Goal: Task Accomplishment & Management: Use online tool/utility

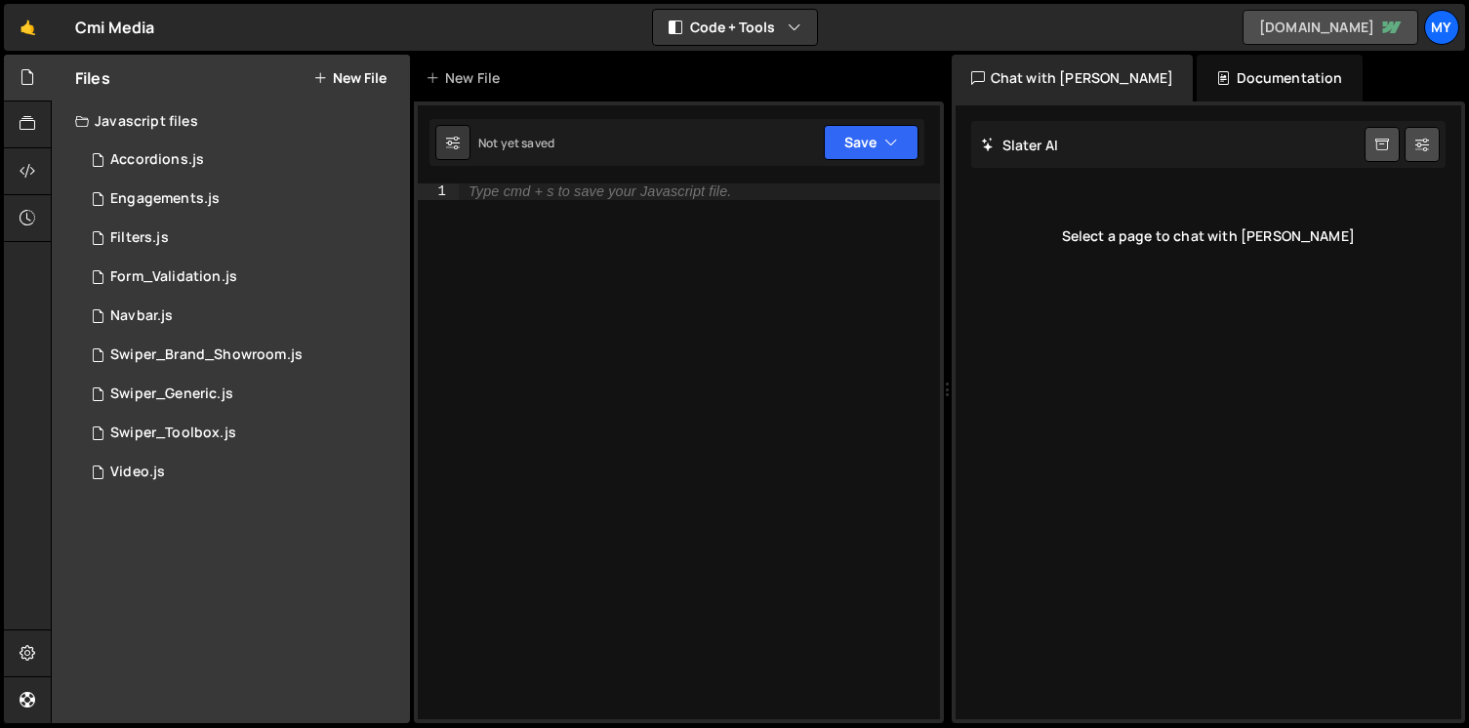
click at [1296, 24] on link "[DOMAIN_NAME]" at bounding box center [1331, 27] width 176 height 35
click at [246, 162] on div "1 Accordions.js 0" at bounding box center [242, 160] width 335 height 39
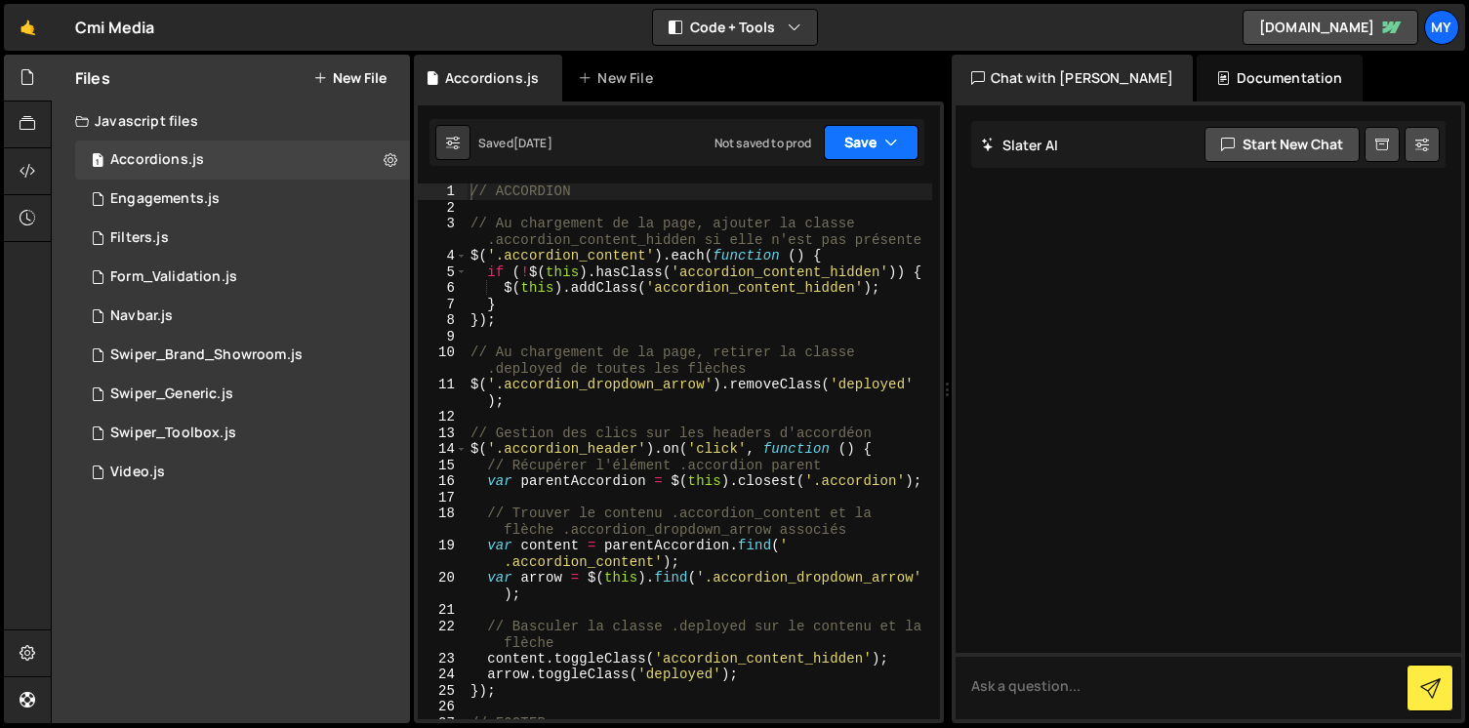
click at [903, 146] on button "Save" at bounding box center [871, 142] width 95 height 35
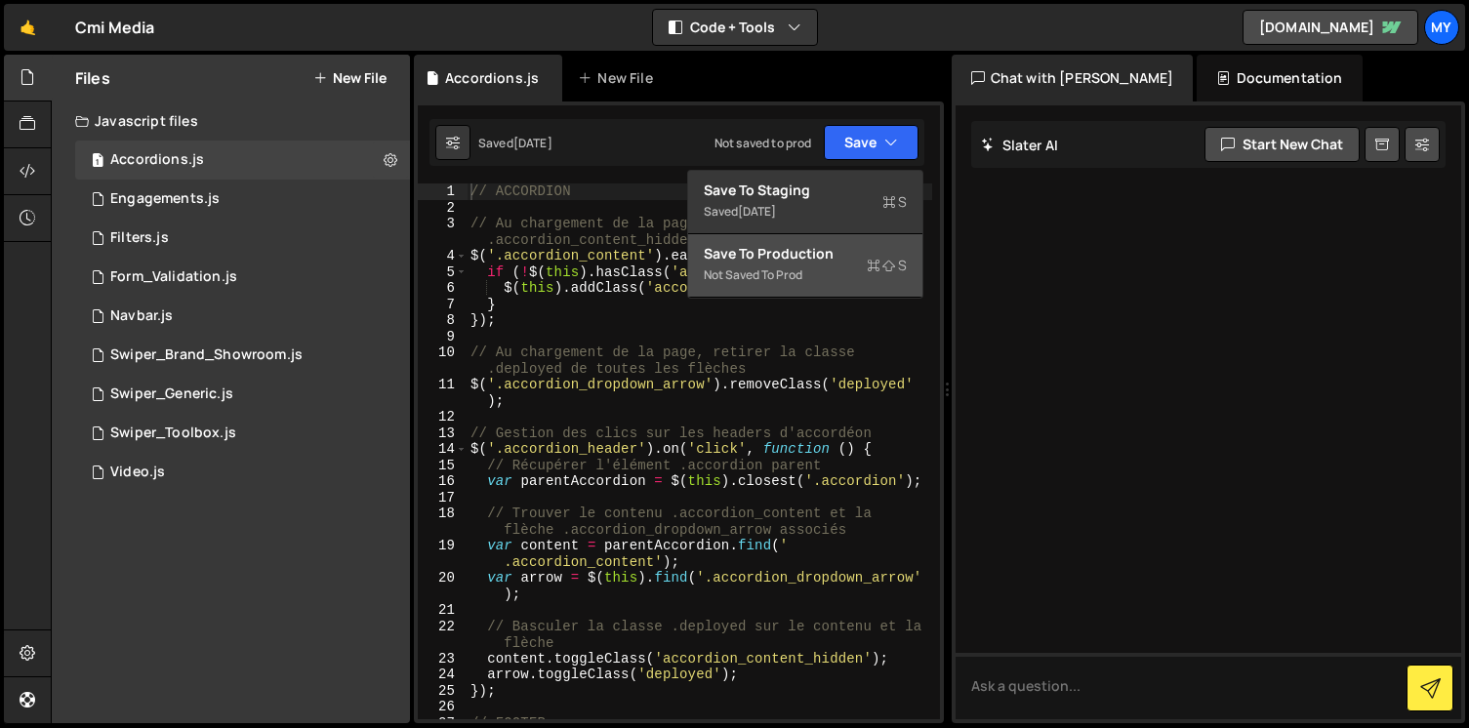
click at [863, 271] on div "Not saved to prod" at bounding box center [805, 275] width 203 height 23
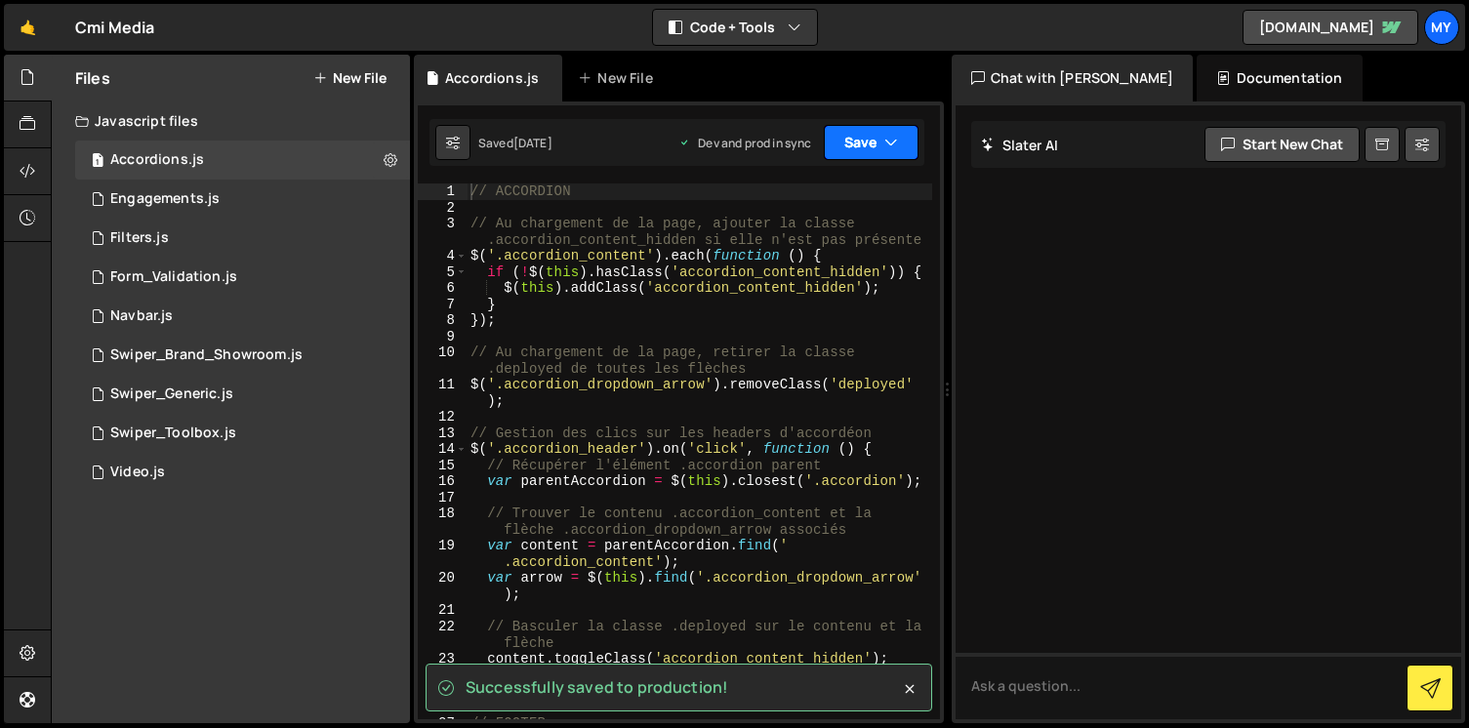
click at [884, 148] on icon "button" at bounding box center [891, 143] width 14 height 20
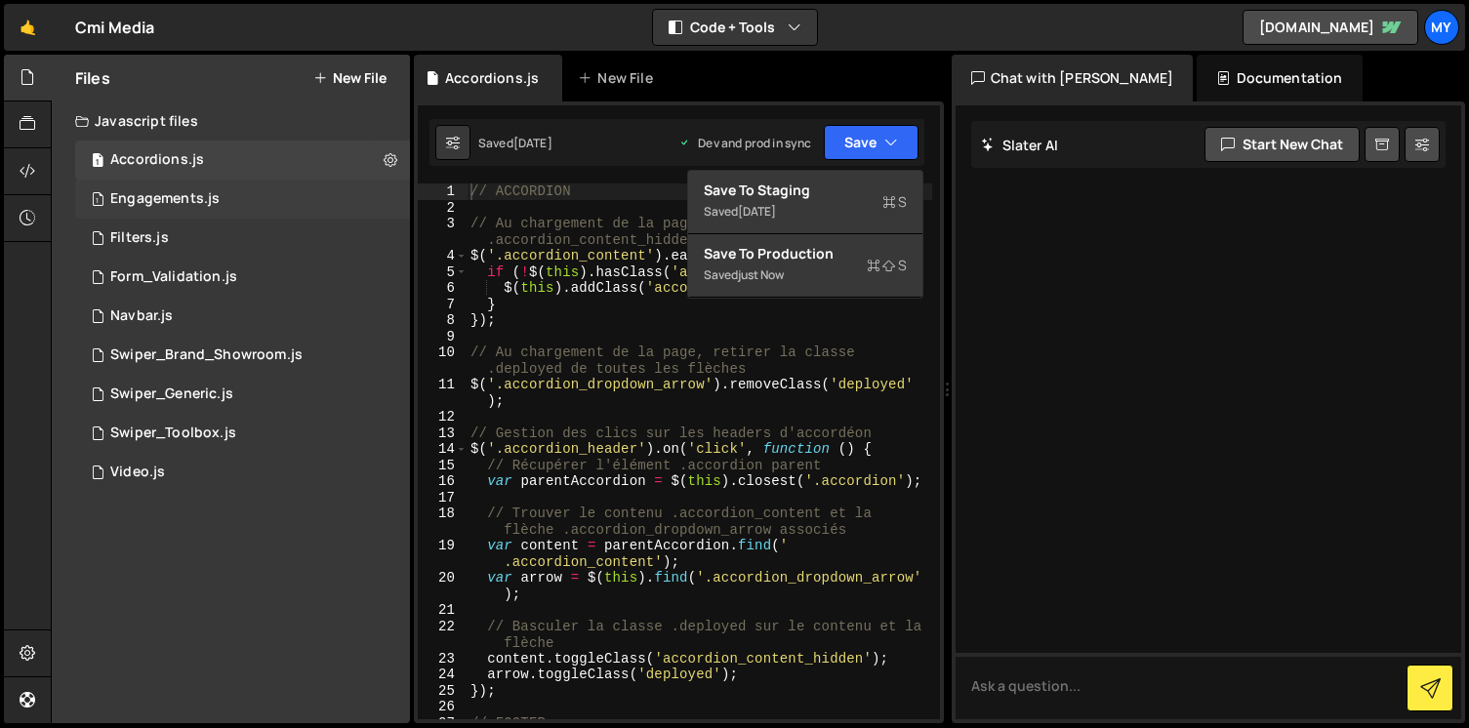
click at [309, 197] on div "1 Engagements.js 0" at bounding box center [242, 199] width 335 height 39
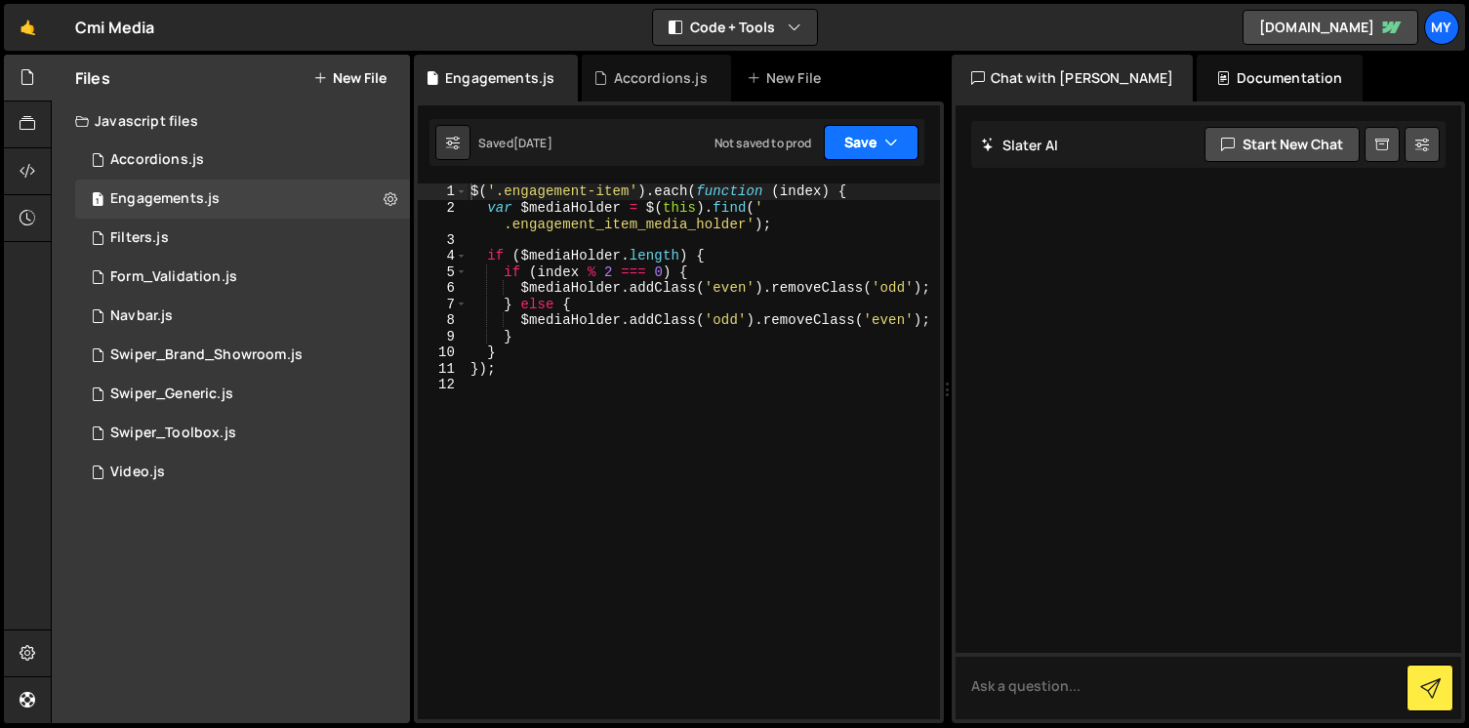
click at [879, 137] on button "Save" at bounding box center [871, 142] width 95 height 35
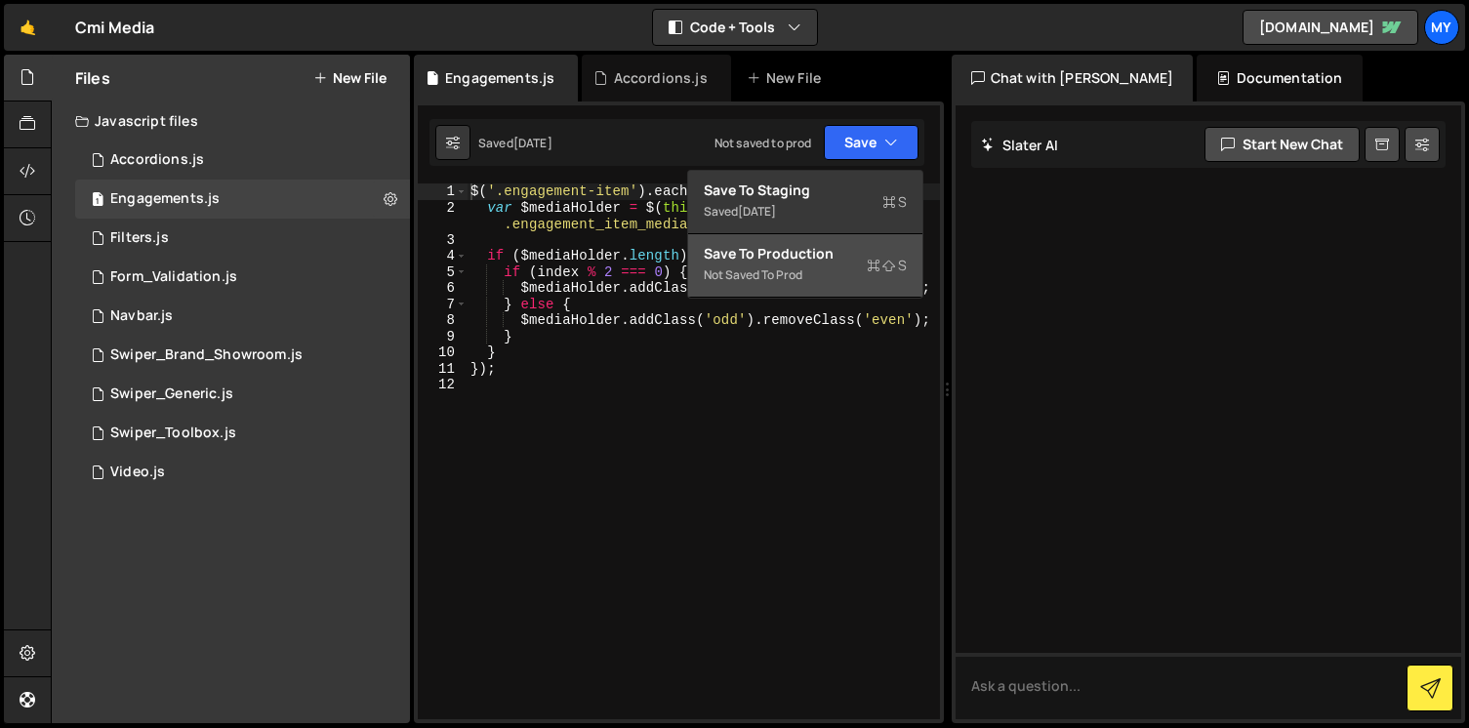
click at [836, 269] on div "Not saved to prod" at bounding box center [805, 275] width 203 height 23
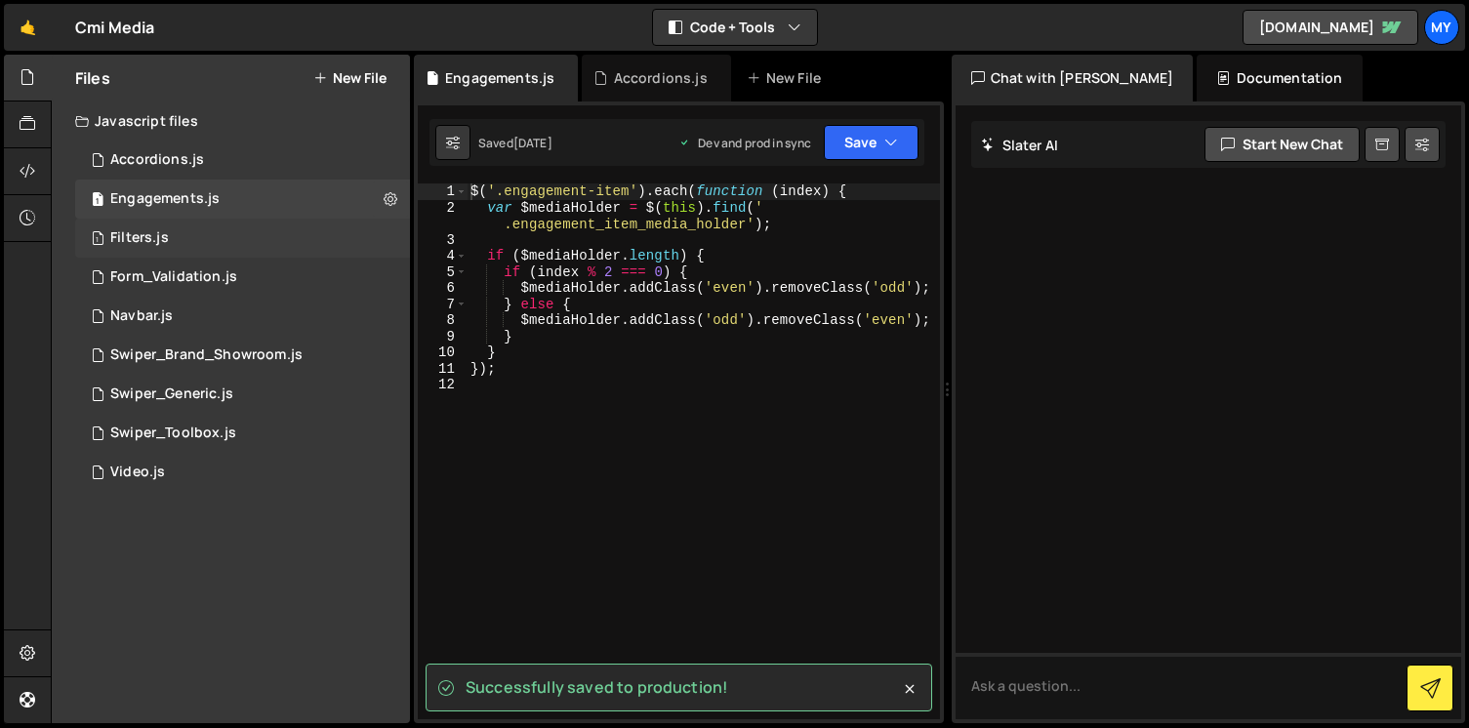
click at [297, 240] on div "1 Filters.js 0" at bounding box center [242, 238] width 335 height 39
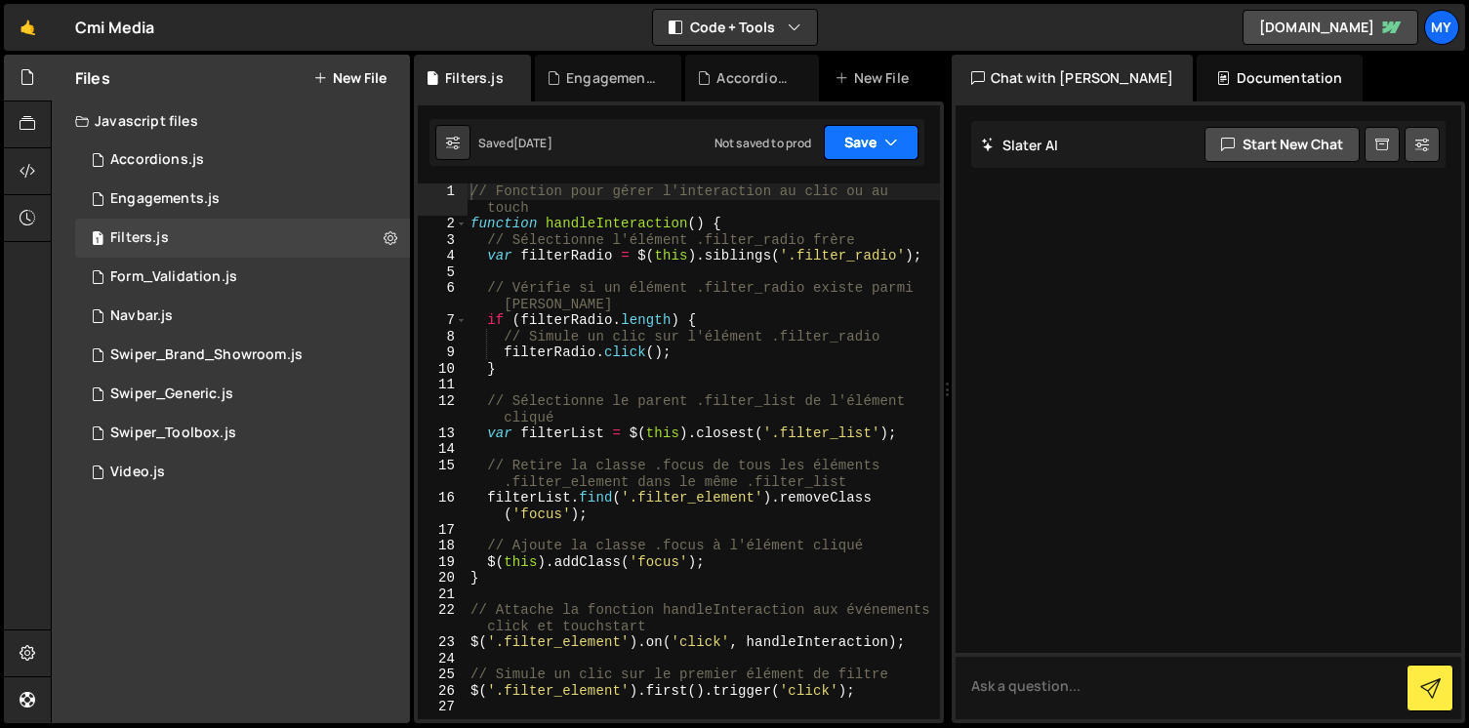
click at [857, 153] on button "Save" at bounding box center [871, 142] width 95 height 35
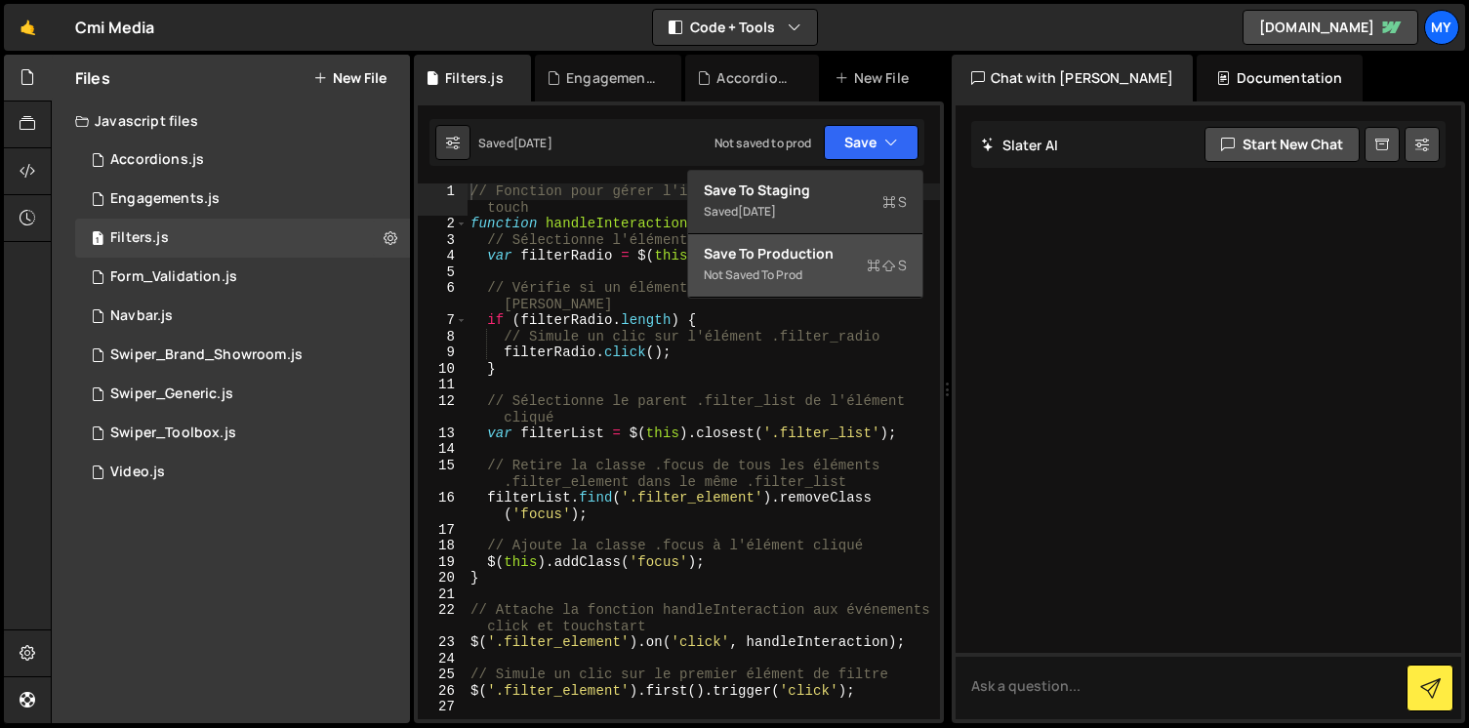
click at [822, 274] on div "Not saved to prod" at bounding box center [805, 275] width 203 height 23
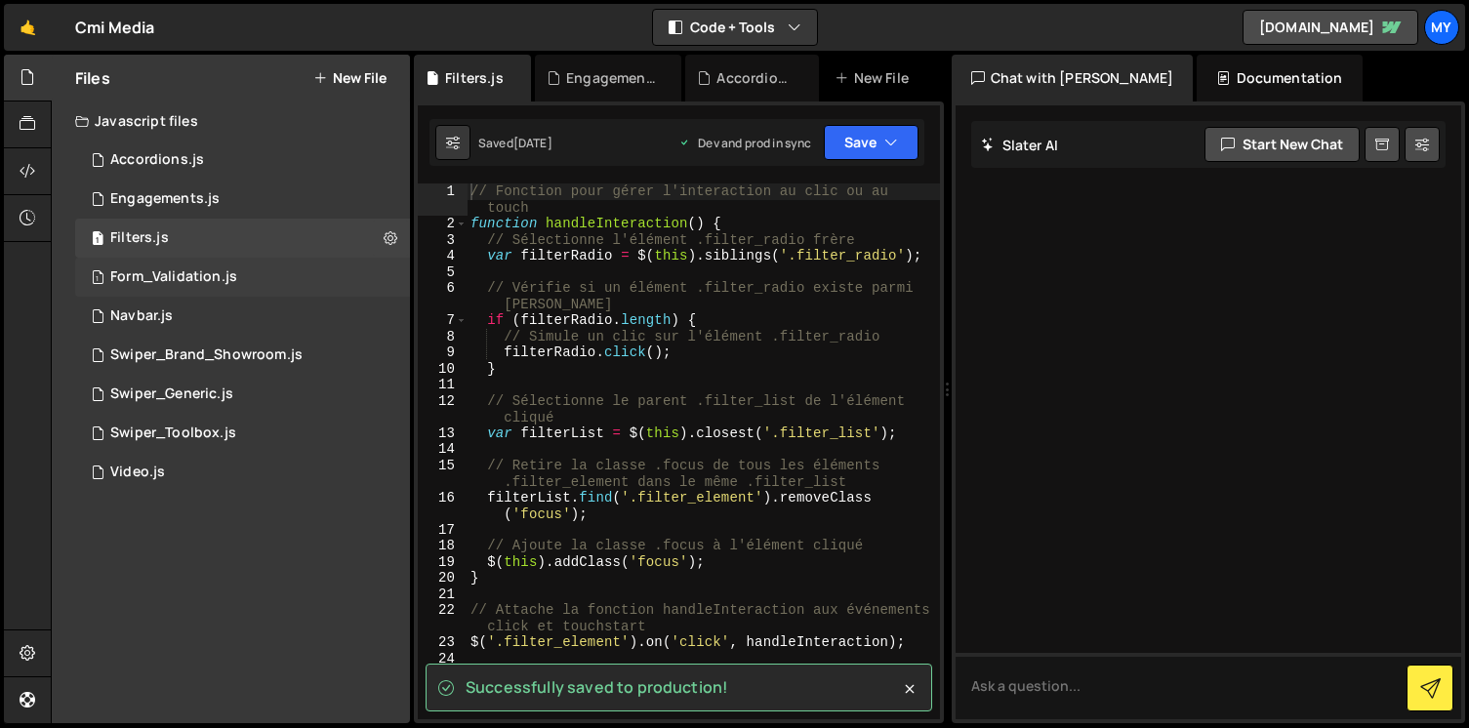
click at [285, 273] on div "1 Form_Validation.js 0" at bounding box center [242, 277] width 335 height 39
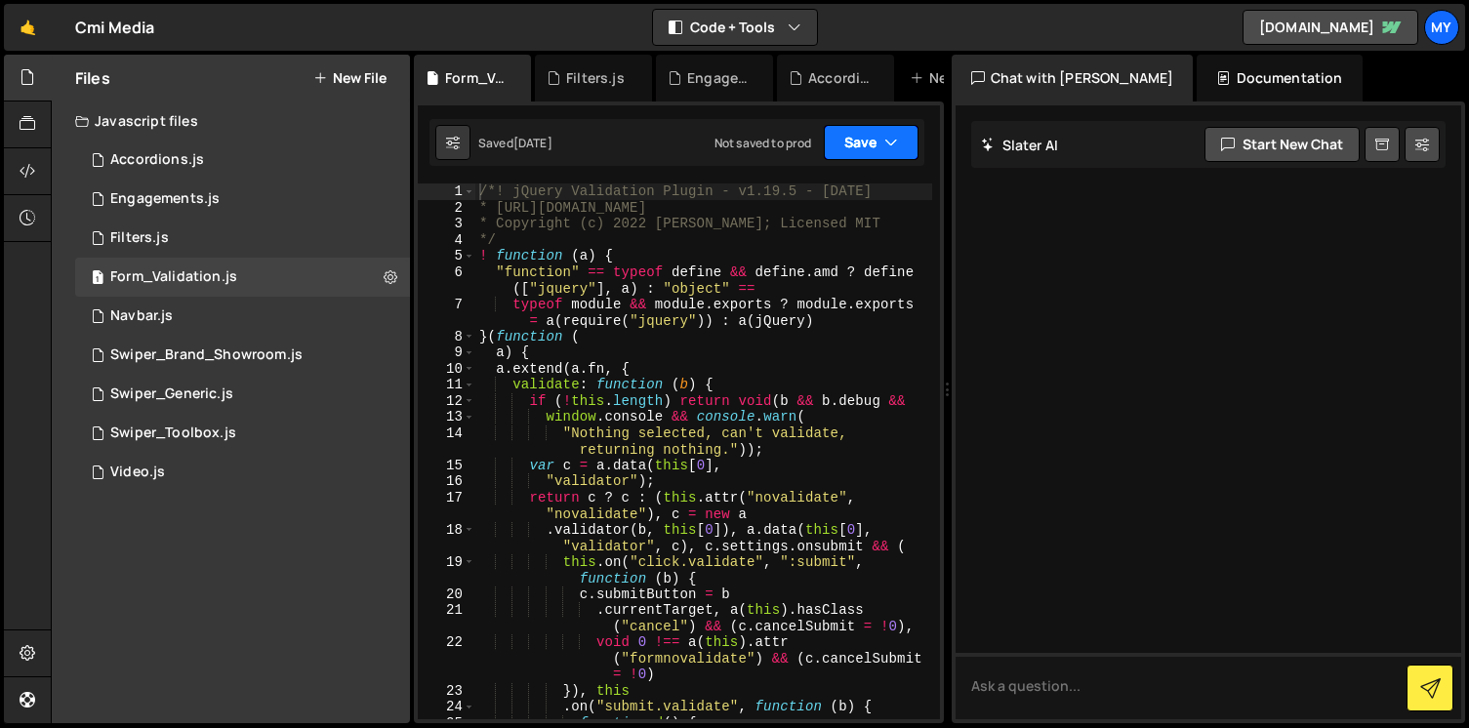
click at [846, 156] on button "Save" at bounding box center [871, 142] width 95 height 35
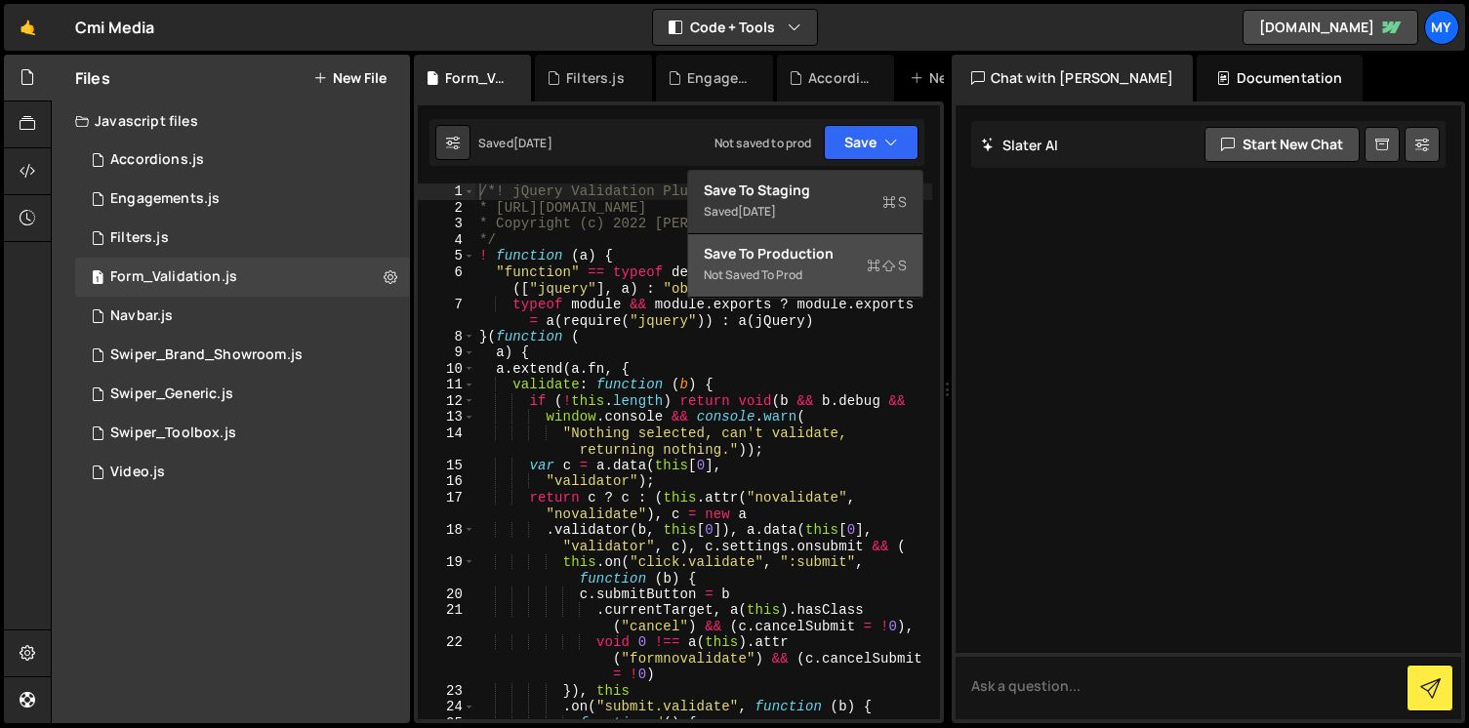
click at [830, 261] on div "Save to Production S" at bounding box center [805, 254] width 203 height 20
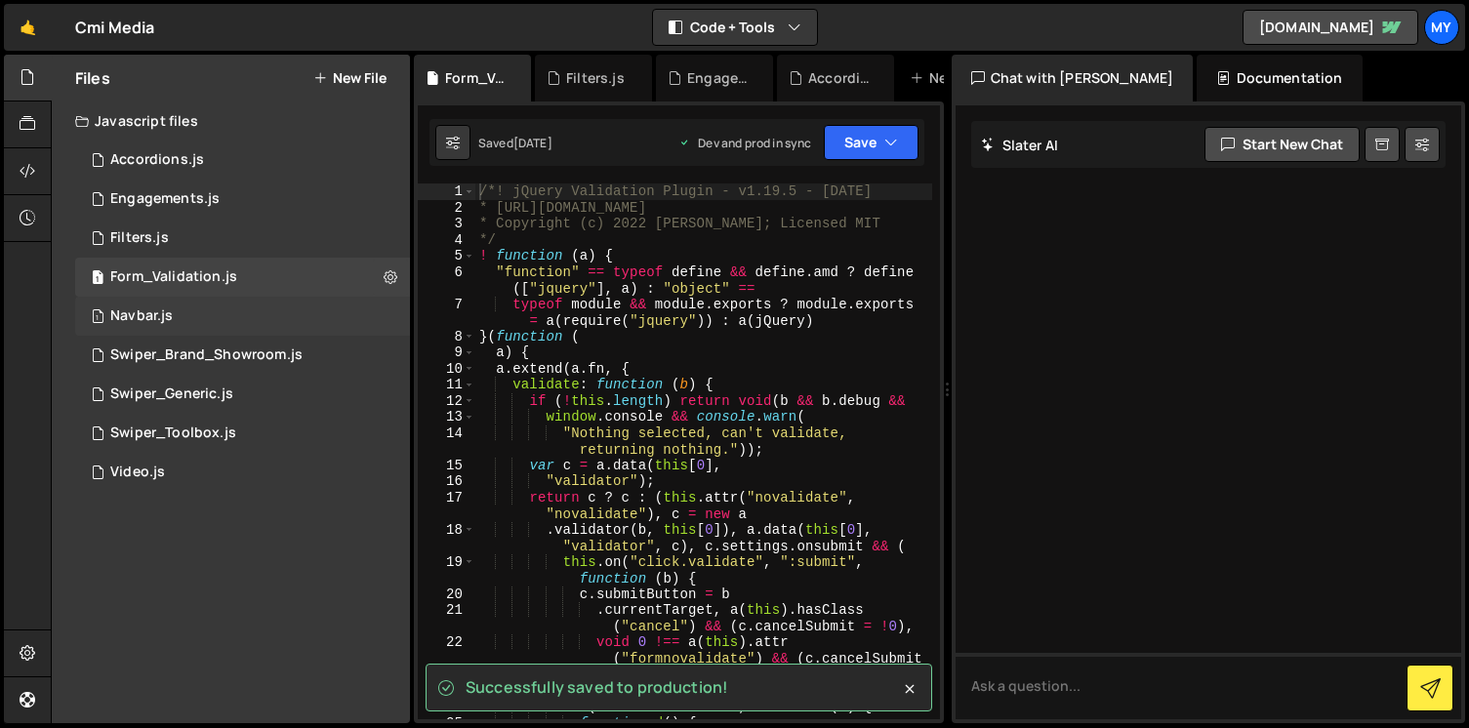
click at [315, 318] on div "1 Navbar.js 0" at bounding box center [242, 316] width 335 height 39
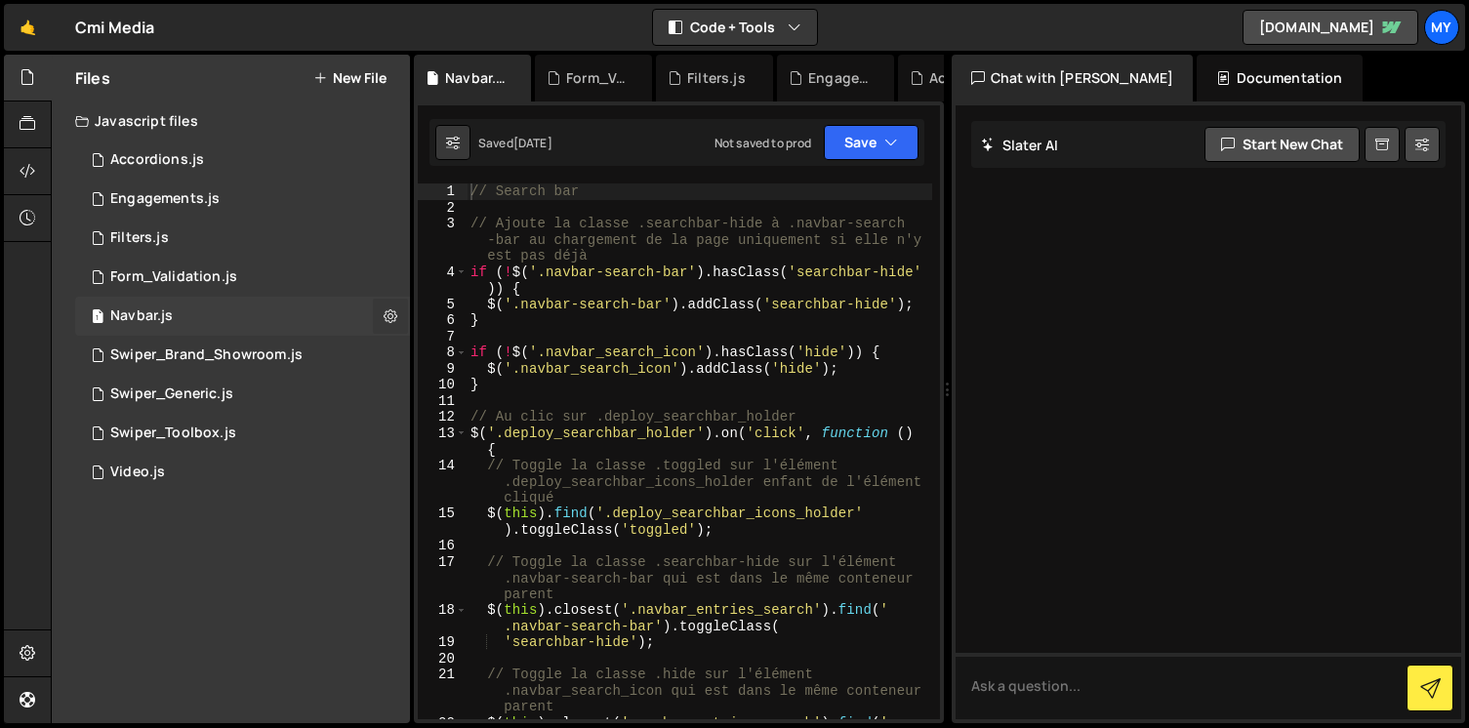
click at [383, 316] on button at bounding box center [390, 316] width 35 height 35
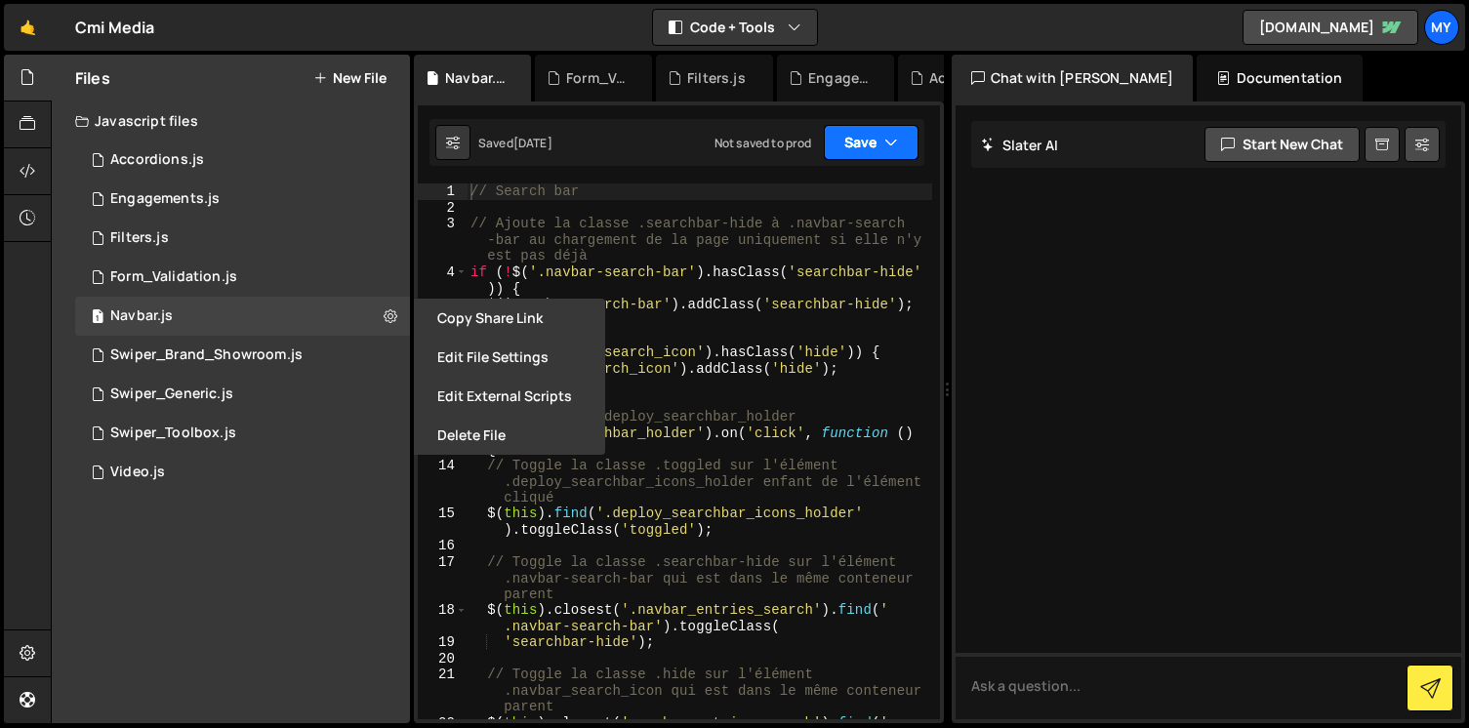
click at [872, 142] on button "Save" at bounding box center [871, 142] width 95 height 35
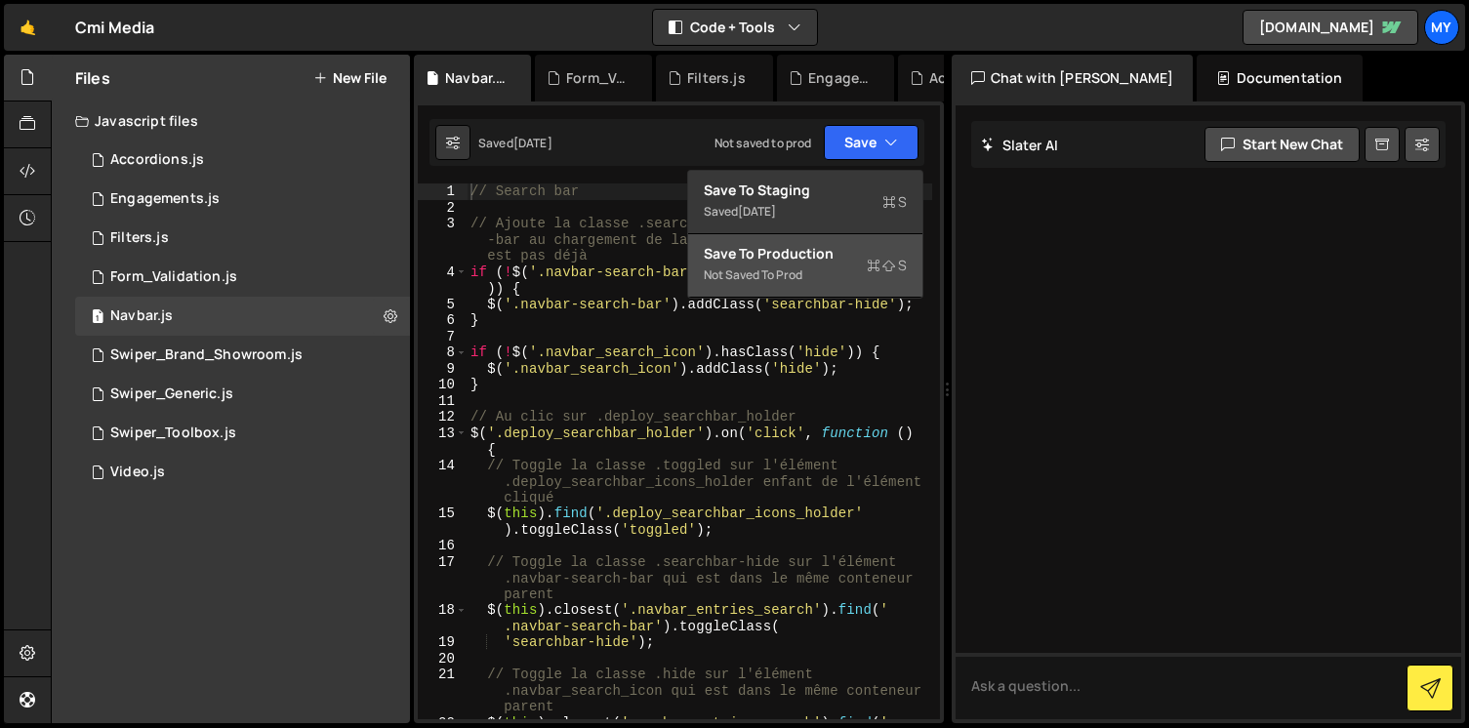
click at [840, 263] on div "Save to Production S" at bounding box center [805, 254] width 203 height 20
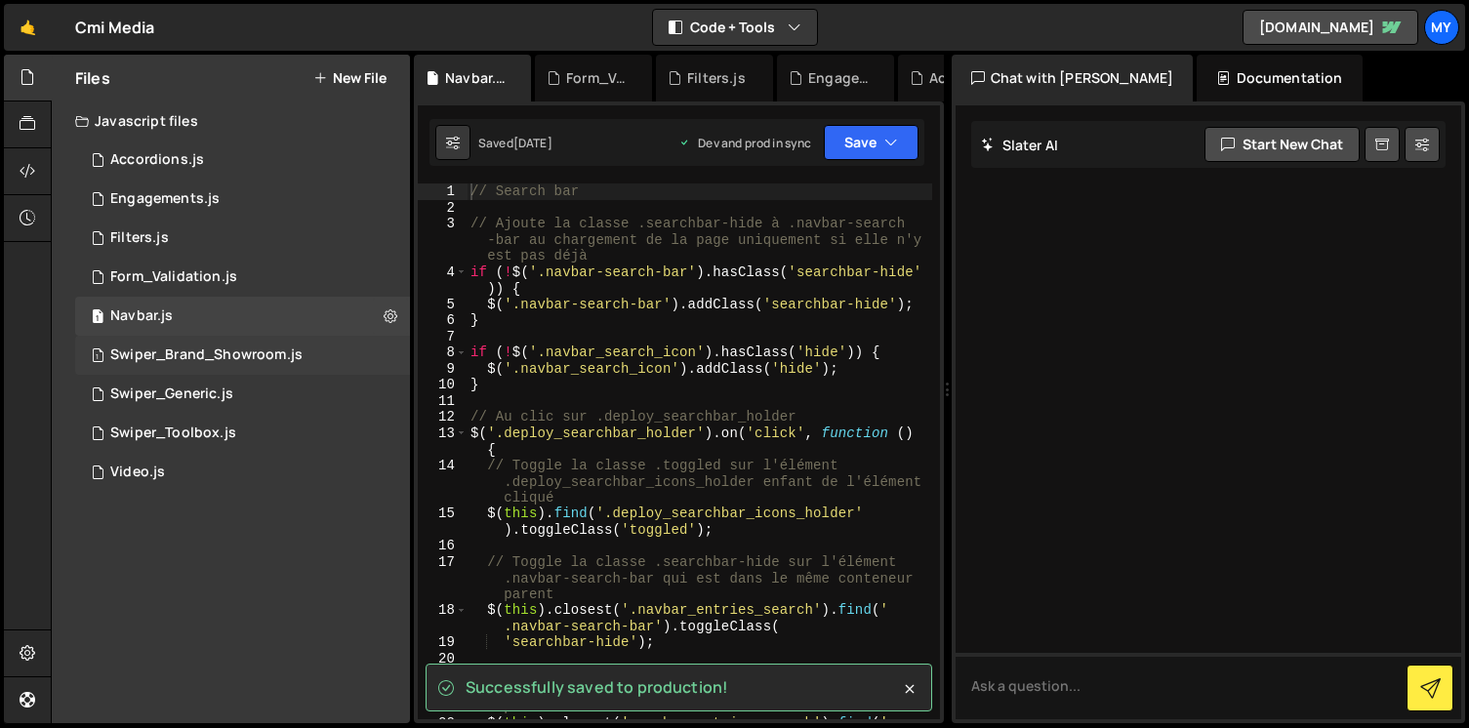
click at [311, 350] on div "1 Swiper_Brand_Showroom.js 0" at bounding box center [242, 355] width 335 height 39
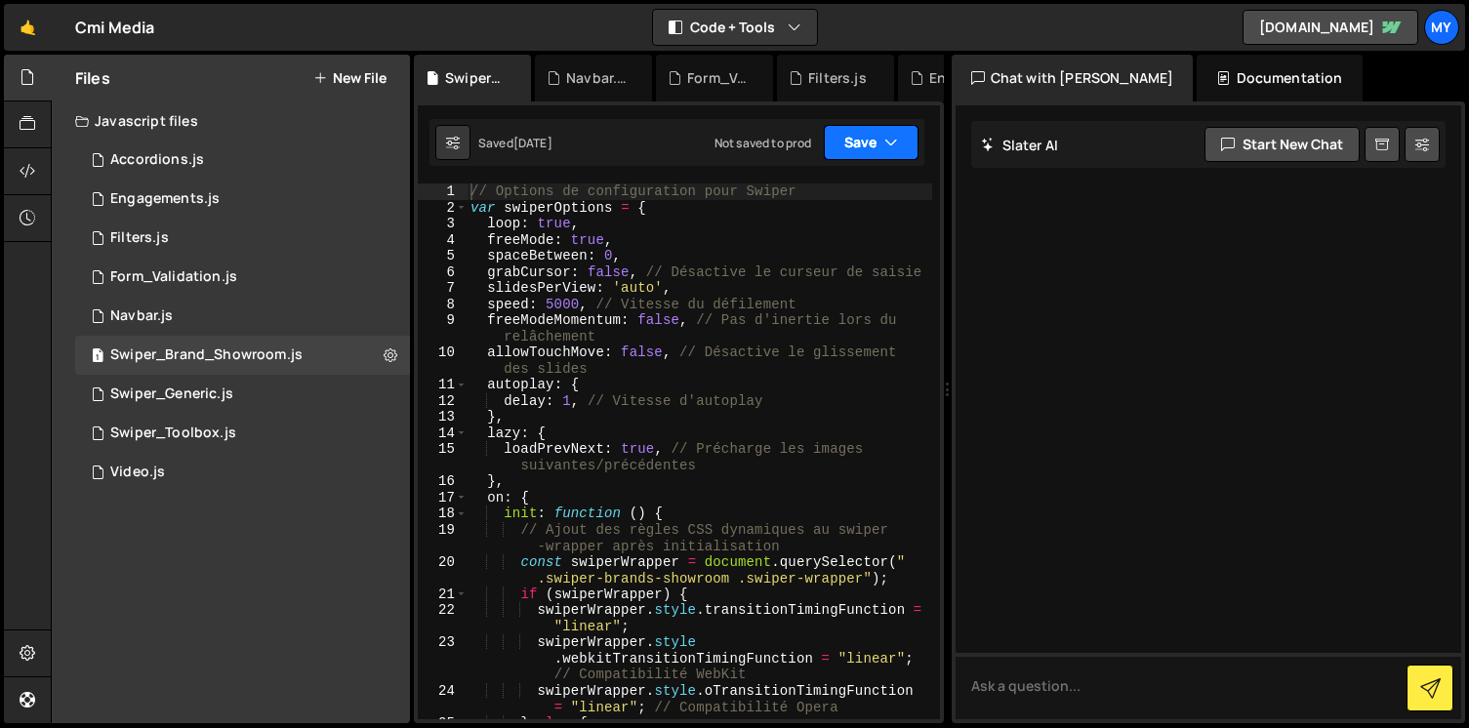
click at [852, 141] on button "Save" at bounding box center [871, 142] width 95 height 35
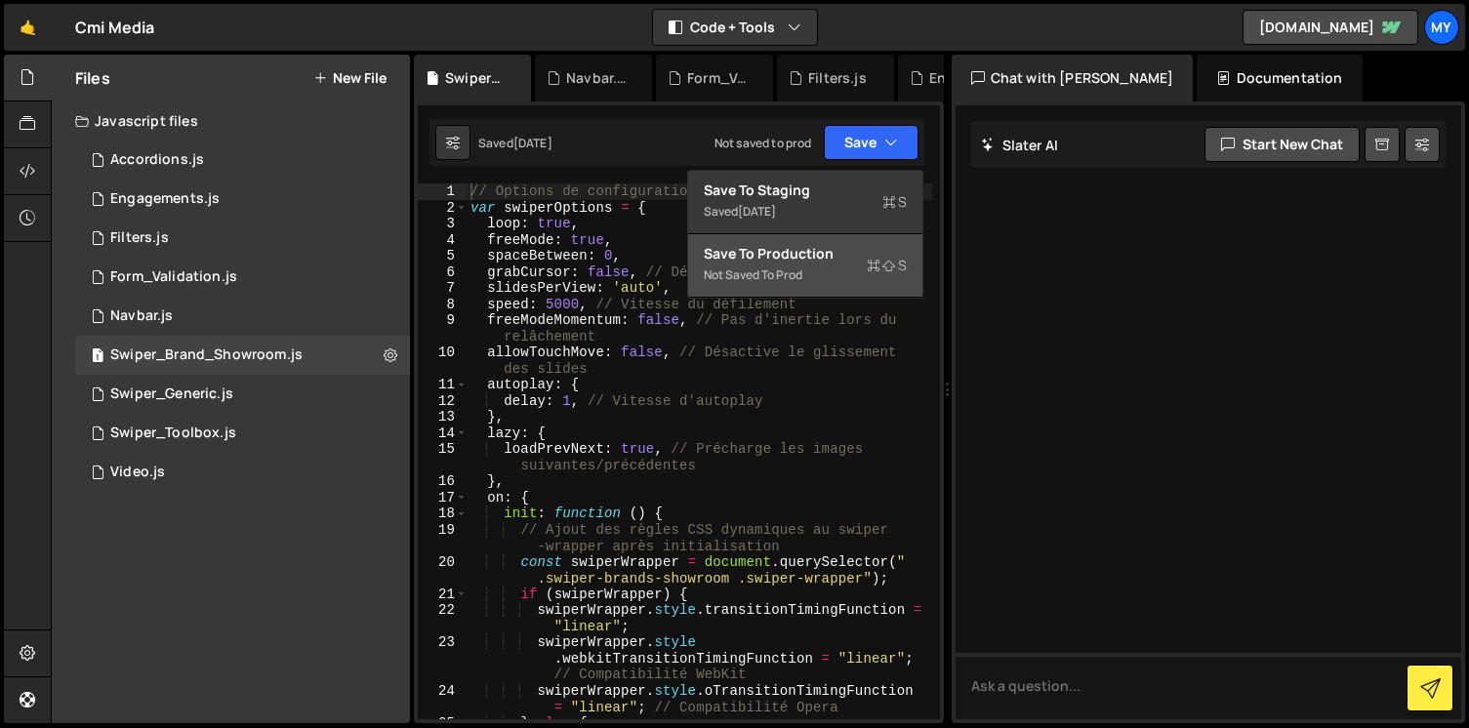
click at [836, 271] on div "Not saved to prod" at bounding box center [805, 275] width 203 height 23
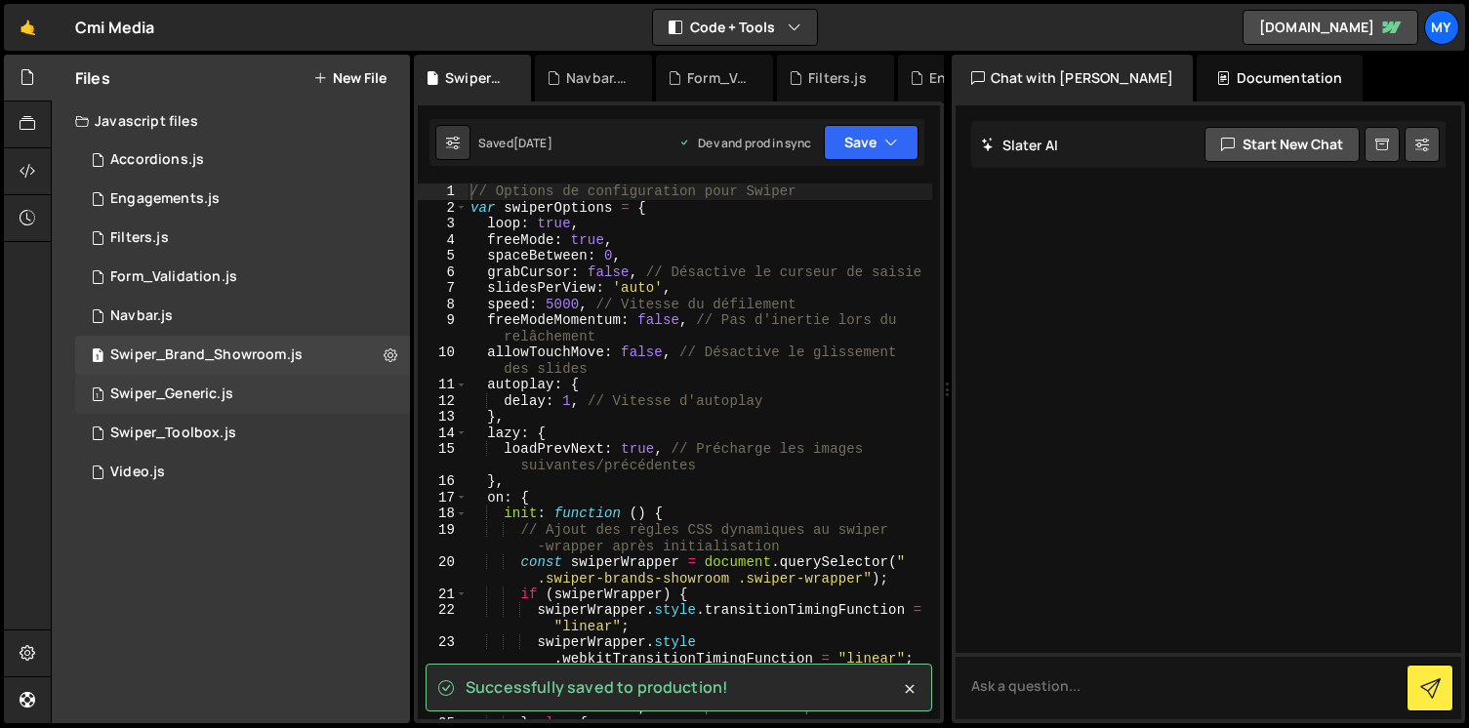
click at [309, 386] on div "1 Swiper_Generic.js 0" at bounding box center [242, 394] width 335 height 39
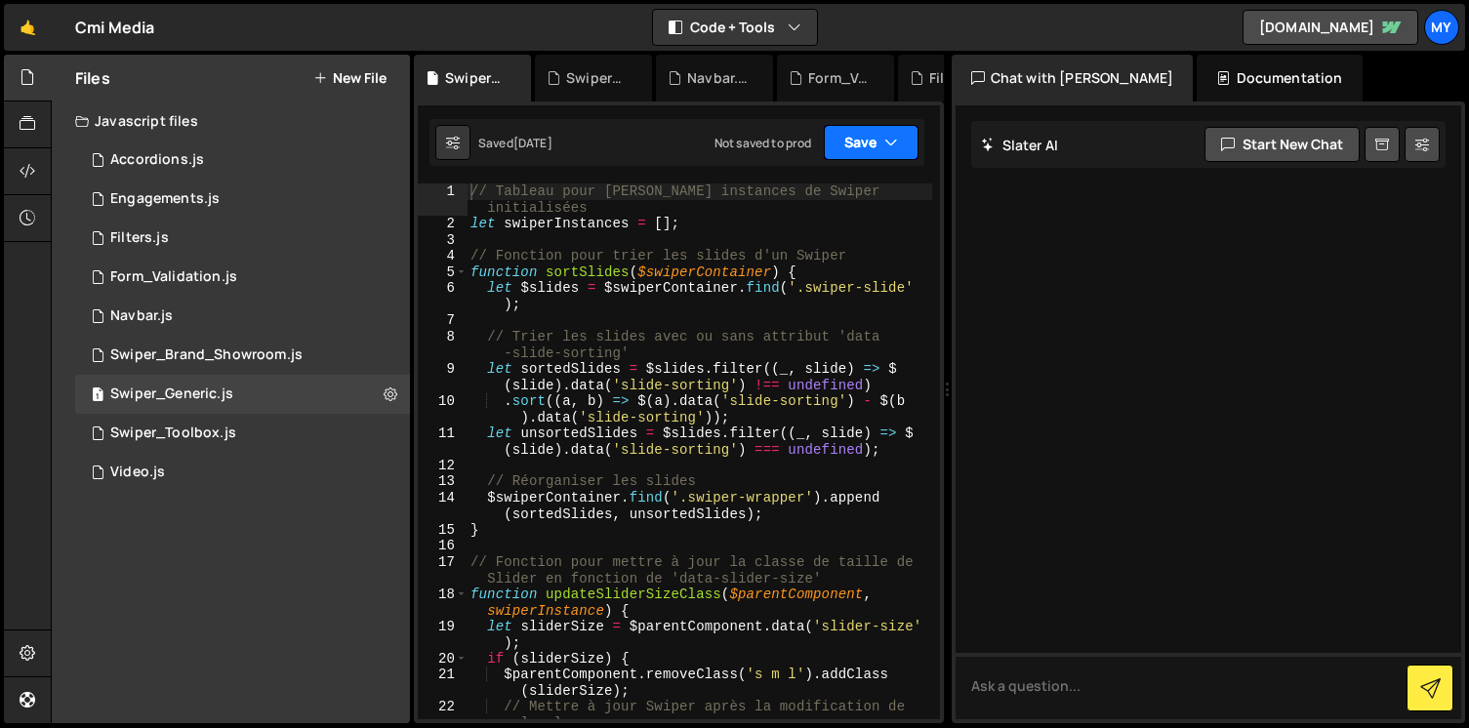
click at [851, 125] on button "Save" at bounding box center [871, 142] width 95 height 35
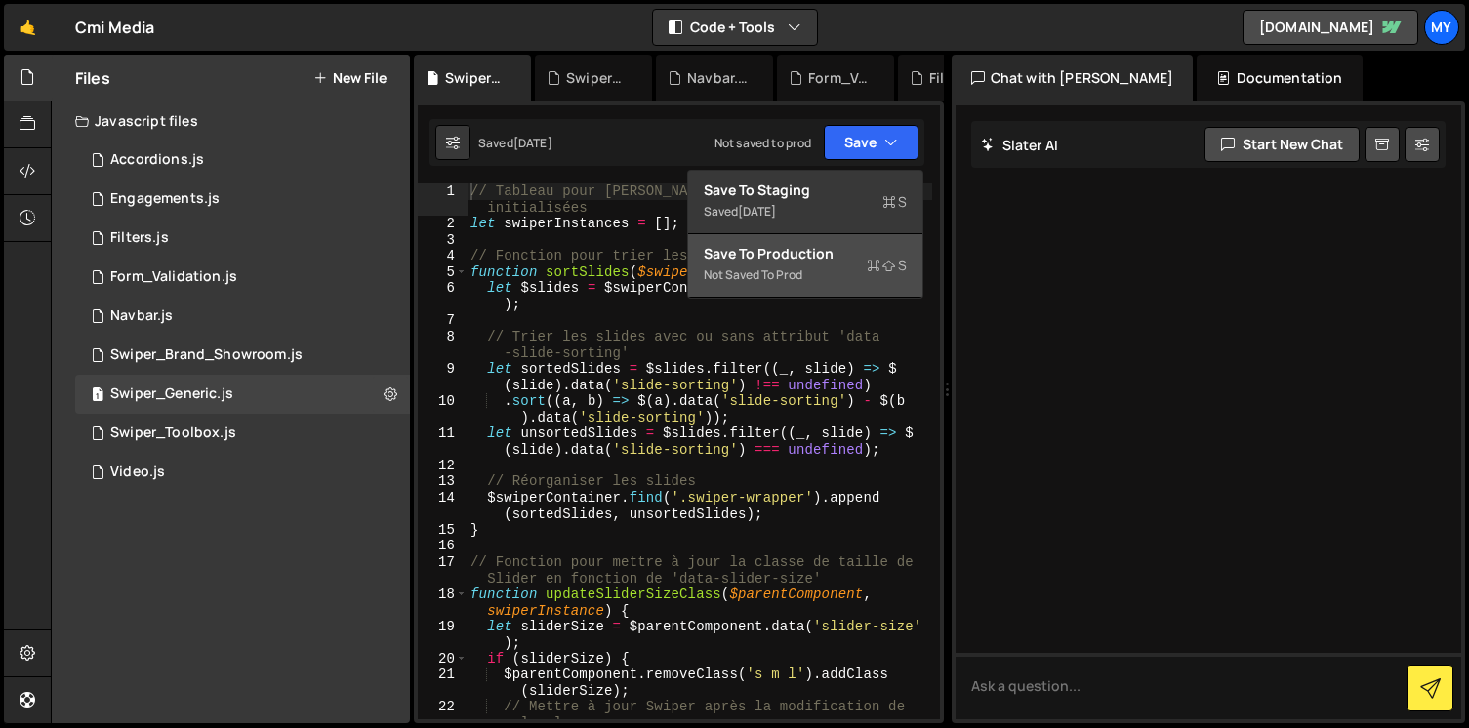
click at [789, 259] on div "Save to Production S" at bounding box center [805, 254] width 203 height 20
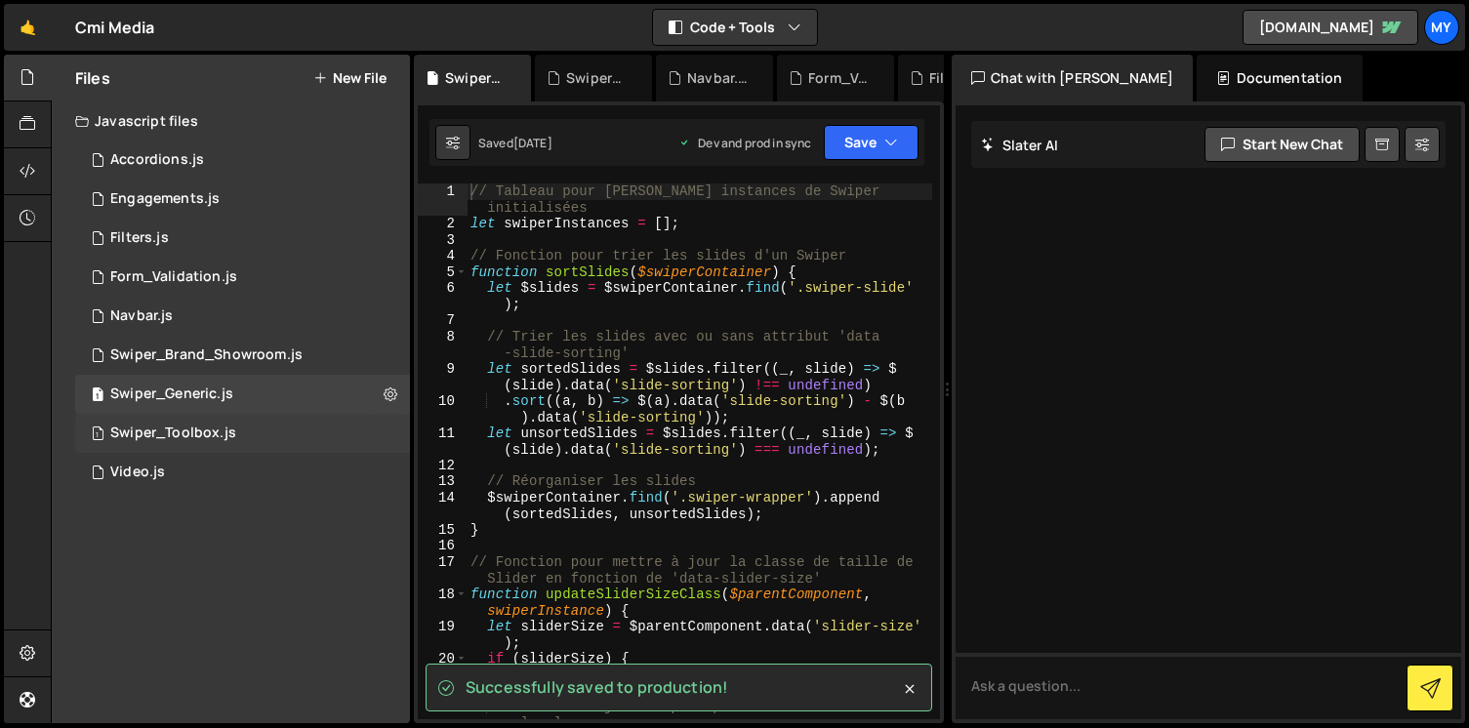
click at [316, 435] on div "1 Swiper_Toolbox.js 0" at bounding box center [242, 433] width 335 height 39
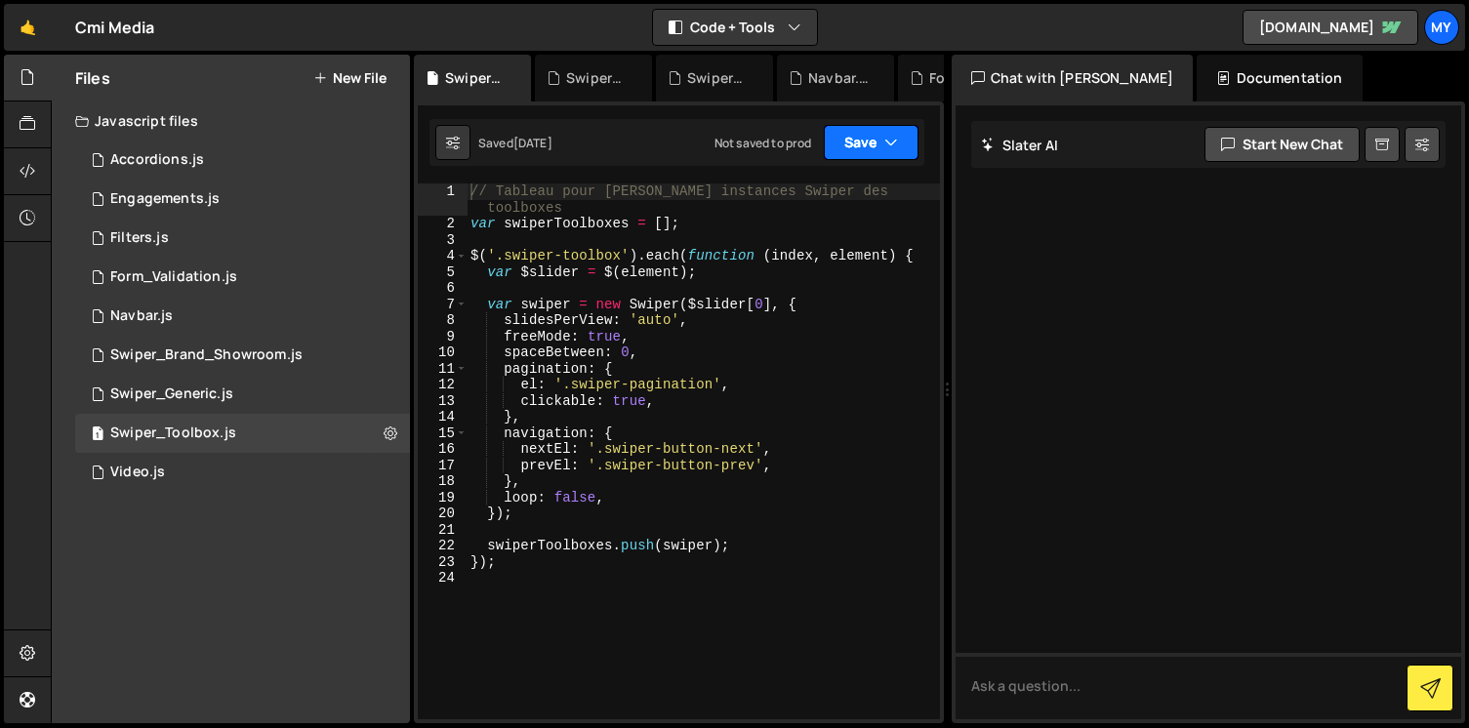
click at [870, 155] on button "Save" at bounding box center [871, 142] width 95 height 35
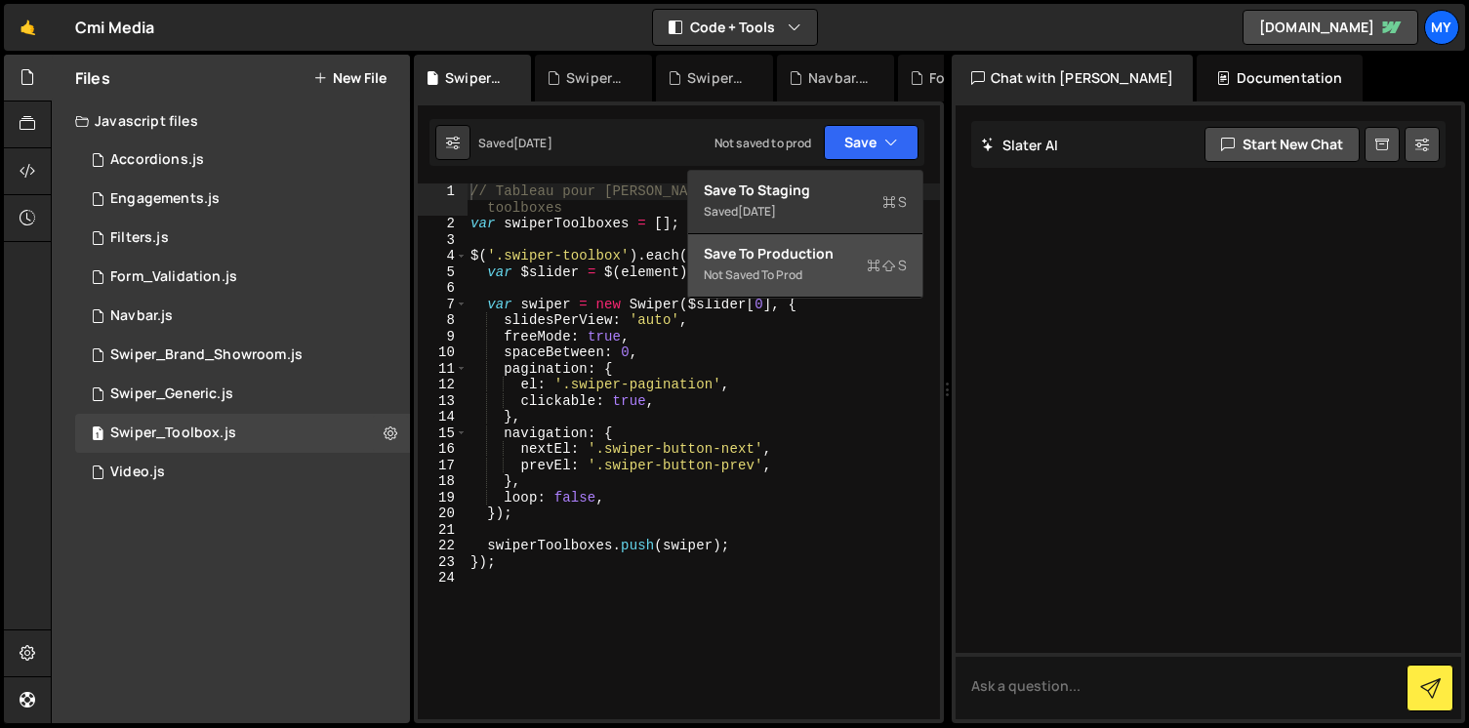
click at [832, 277] on div "Not saved to prod" at bounding box center [805, 275] width 203 height 23
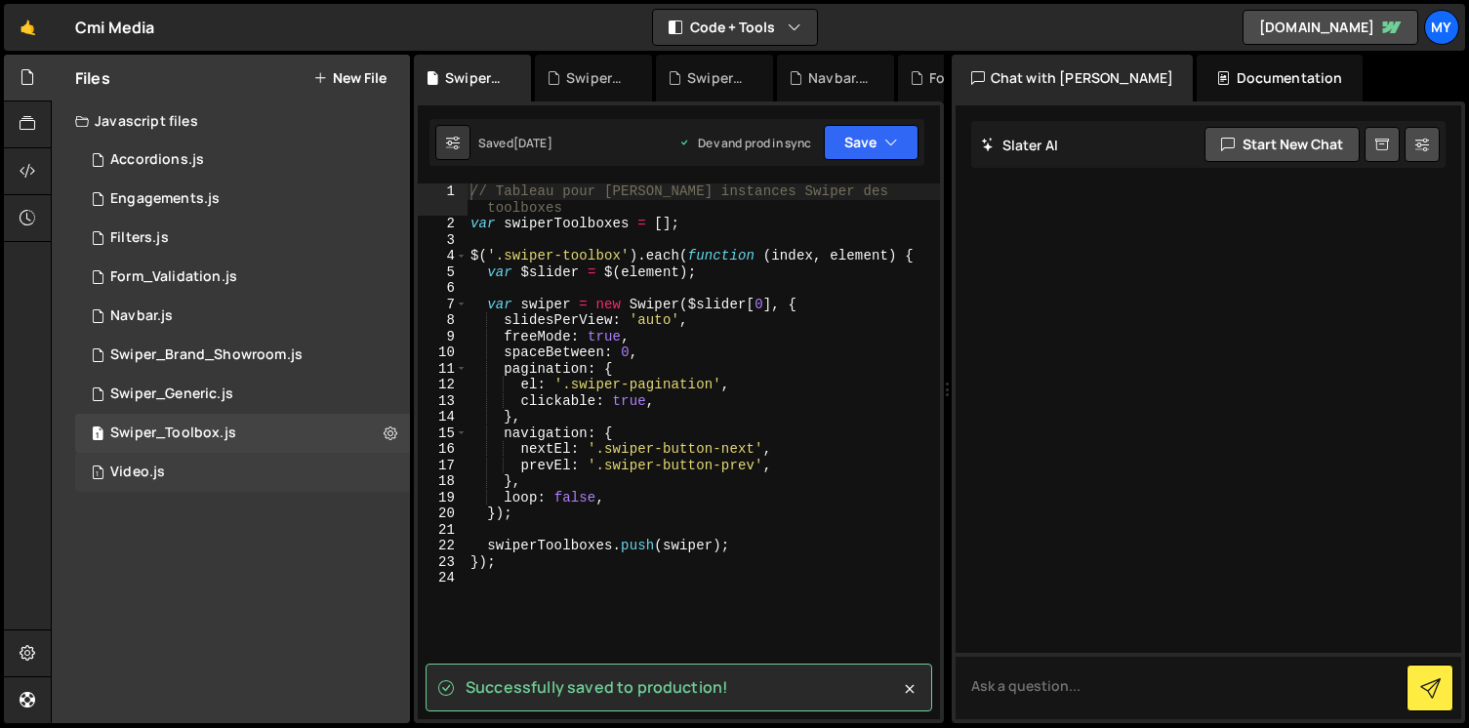
click at [272, 472] on div "1 Video.js 0" at bounding box center [242, 472] width 335 height 39
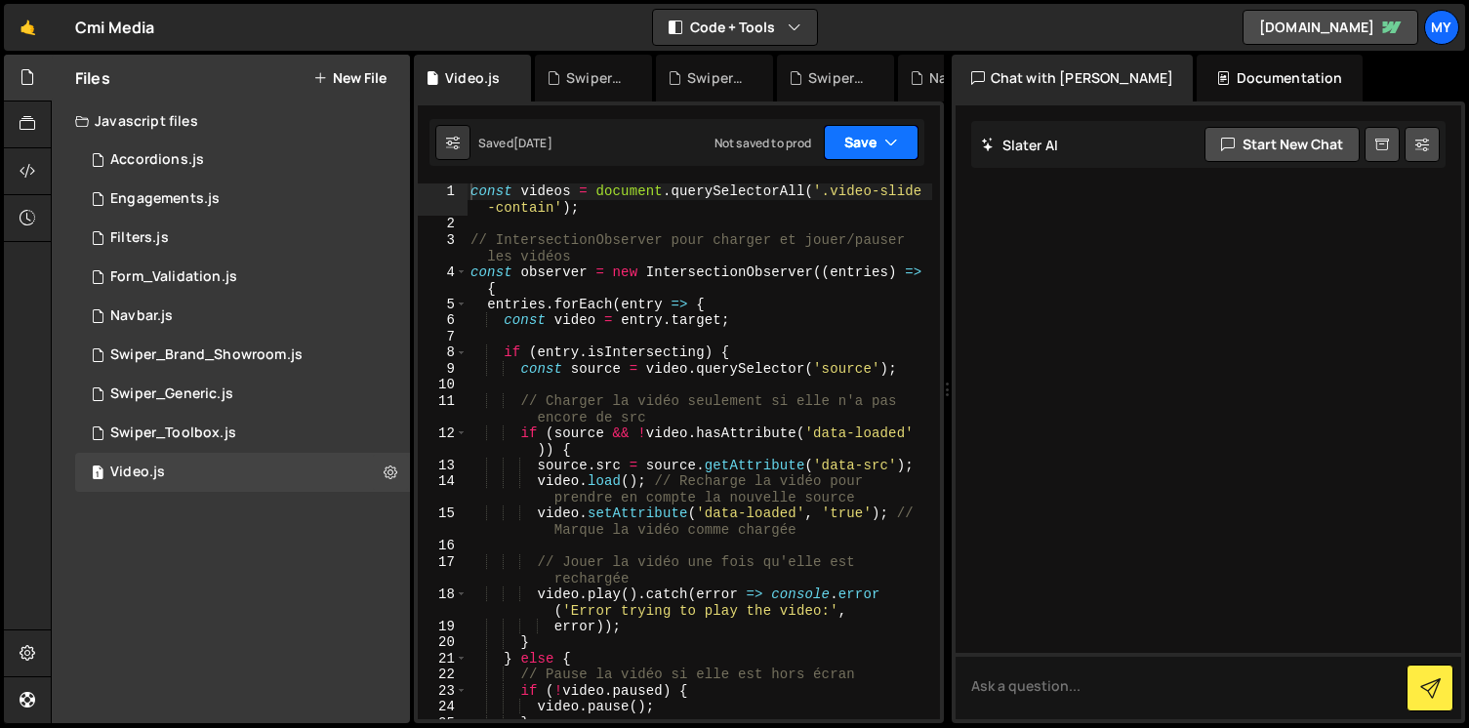
click at [858, 139] on button "Save" at bounding box center [871, 142] width 95 height 35
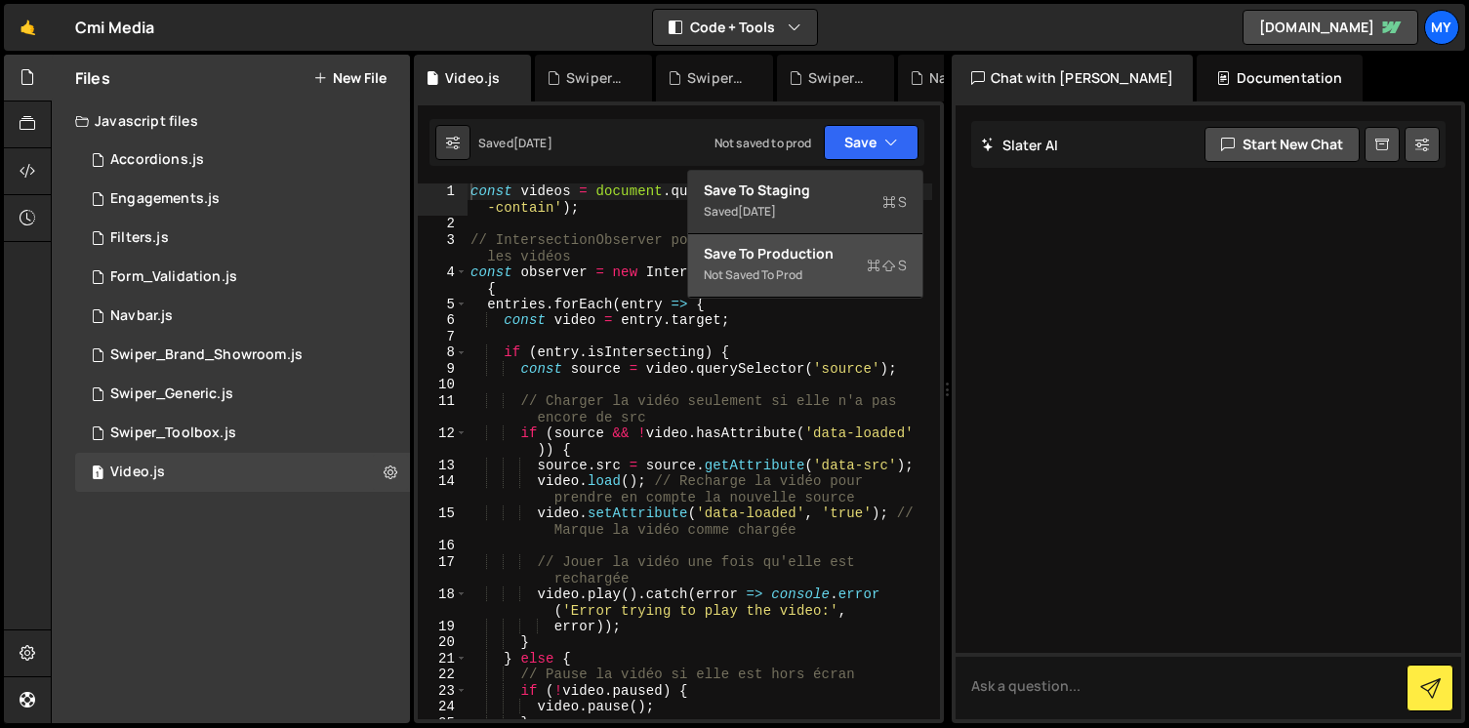
click at [814, 258] on div "Save to Production S" at bounding box center [805, 254] width 203 height 20
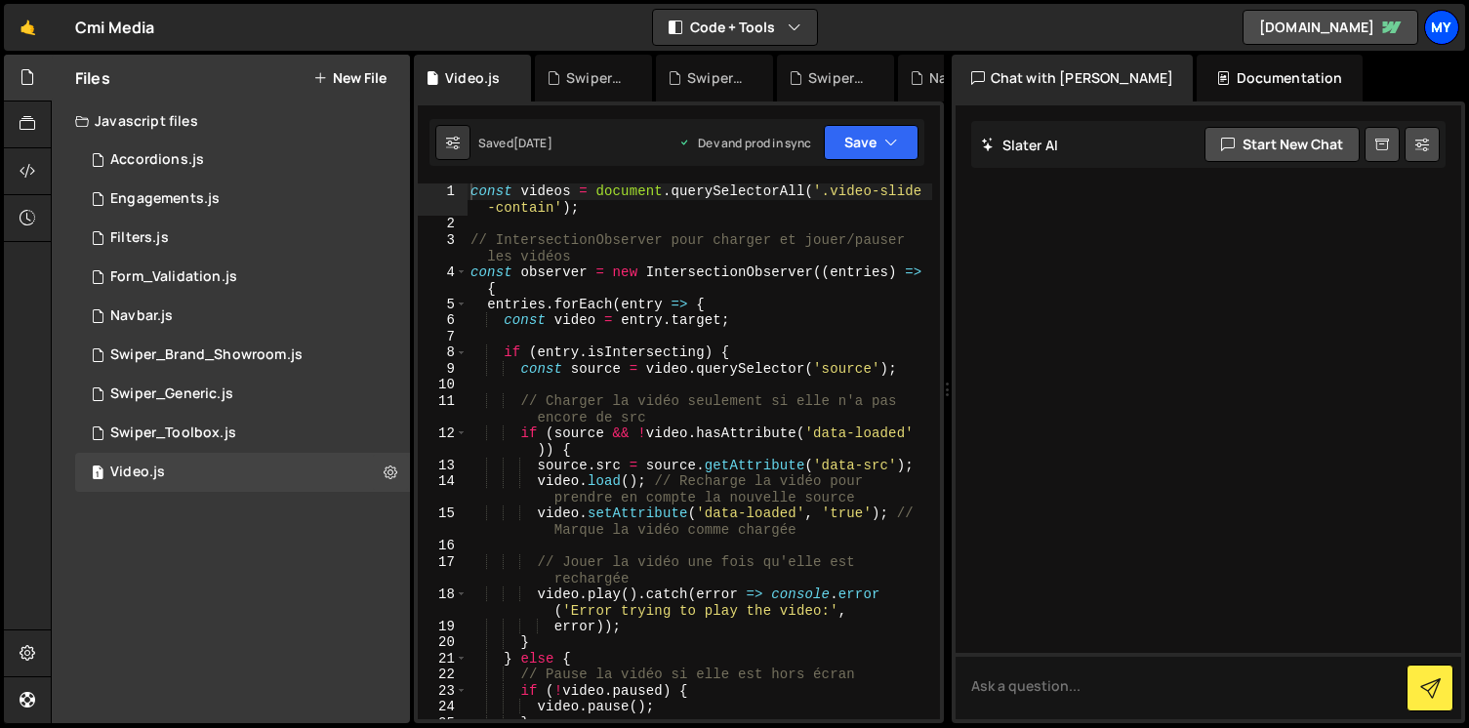
click at [1447, 16] on div "My" at bounding box center [1441, 27] width 35 height 35
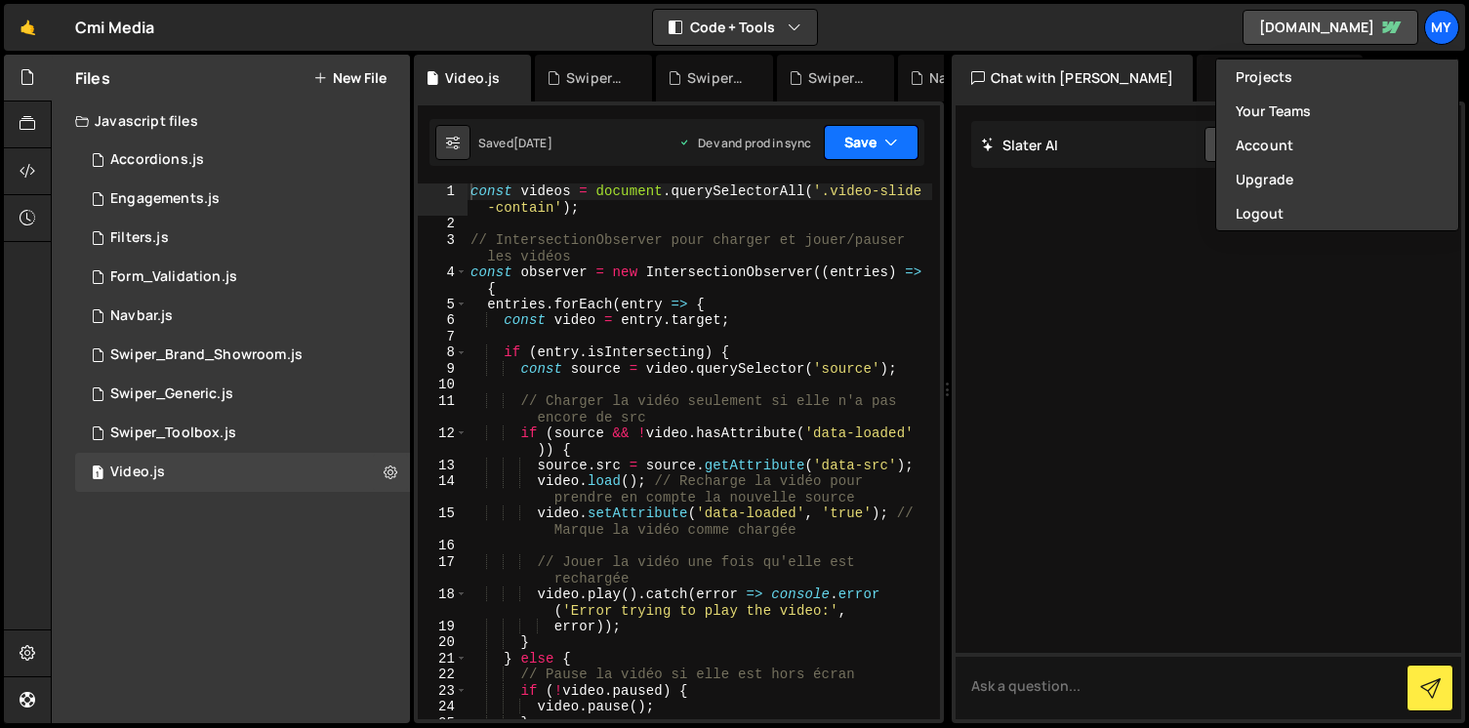
click at [895, 148] on icon "button" at bounding box center [891, 143] width 14 height 20
